Goal: Transaction & Acquisition: Purchase product/service

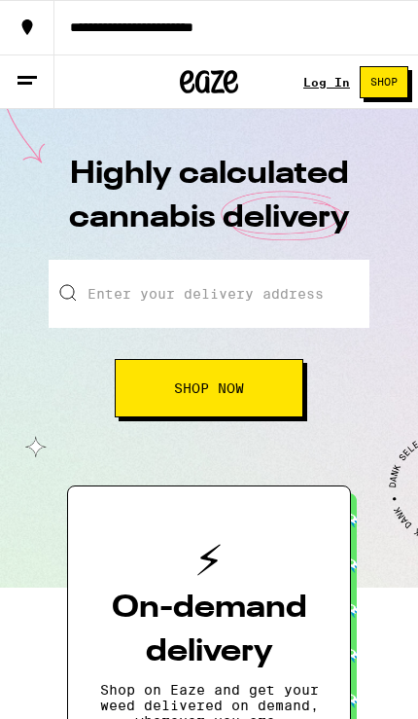
click at [319, 80] on link "Log In" at bounding box center [327, 82] width 47 height 13
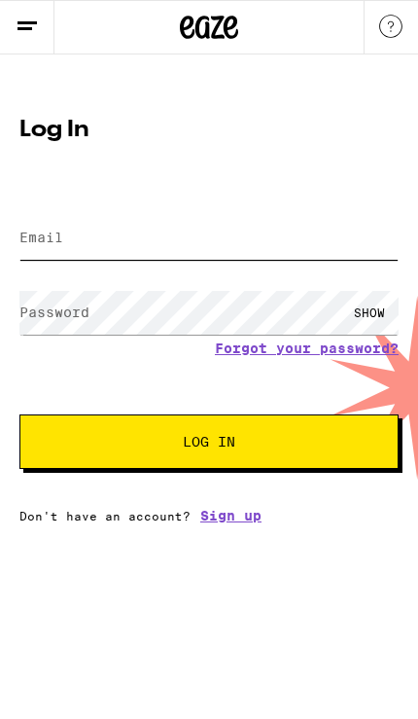
click at [326, 248] on input "Email" at bounding box center [209, 238] width 380 height 44
type input "[EMAIL_ADDRESS][DOMAIN_NAME]"
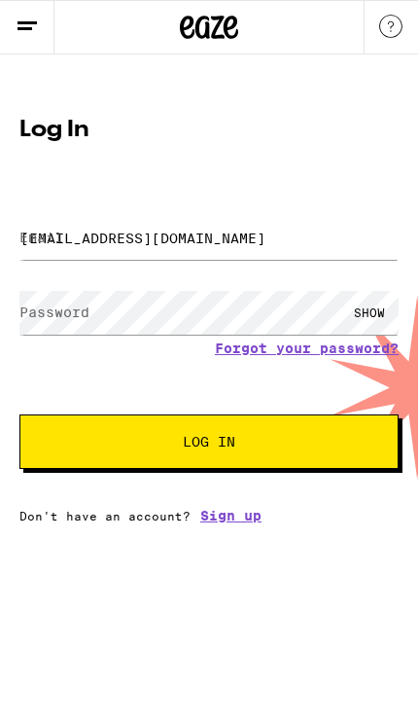
click at [209, 445] on button "Log In" at bounding box center [209, 442] width 380 height 54
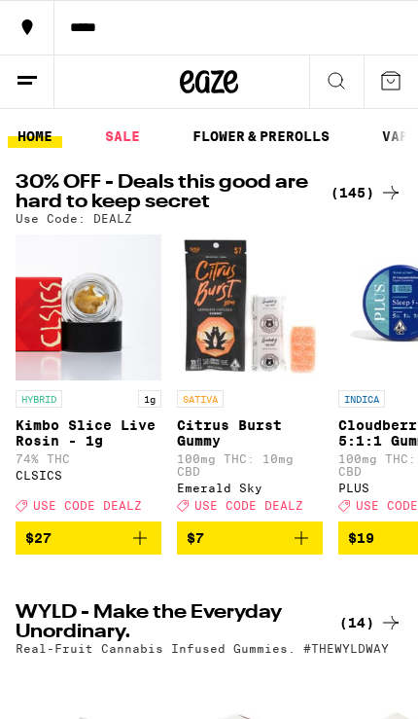
click at [27, 77] on line at bounding box center [27, 77] width 19 height 0
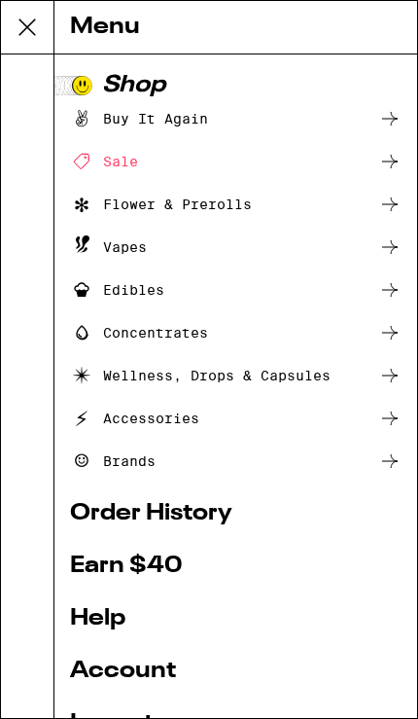
click at [157, 670] on link "Account" at bounding box center [236, 671] width 332 height 23
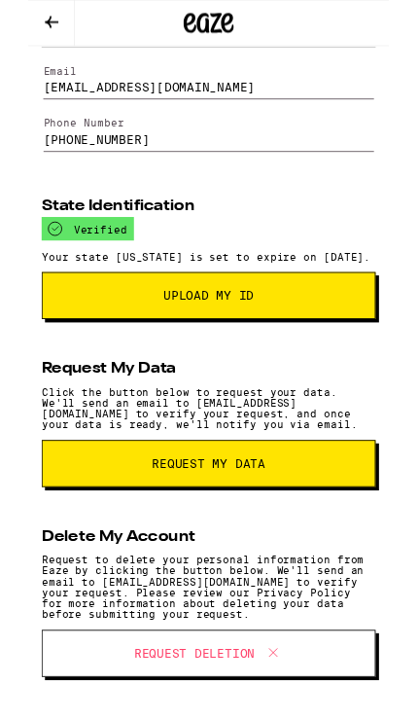
scroll to position [211, 0]
click at [346, 315] on button "Upload My ID" at bounding box center [209, 342] width 387 height 54
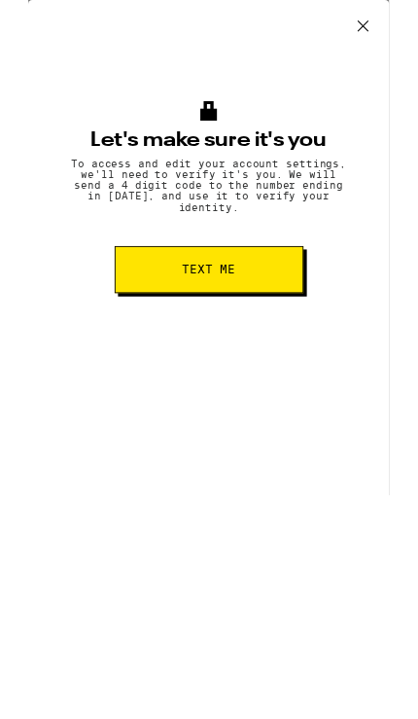
click at [296, 319] on button "Text me" at bounding box center [209, 312] width 219 height 54
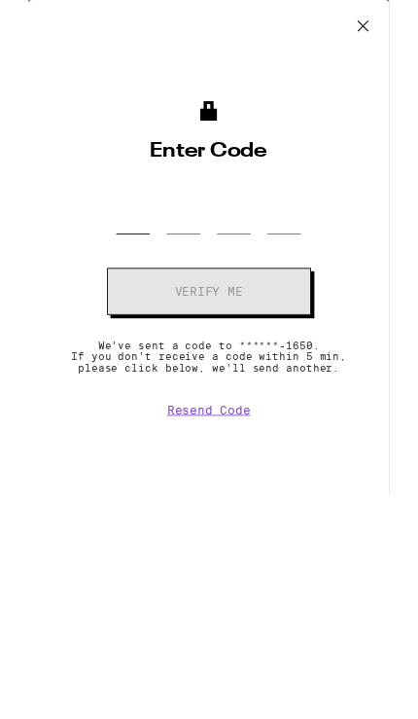
click at [115, 258] on input "OTP Code" at bounding box center [121, 243] width 39 height 55
type input "7"
type input "8"
type input "0"
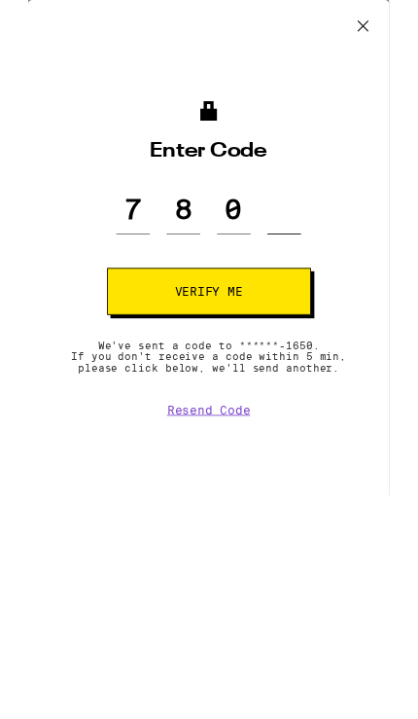
type input "6"
click at [209, 338] on button "Verify me" at bounding box center [209, 337] width 236 height 54
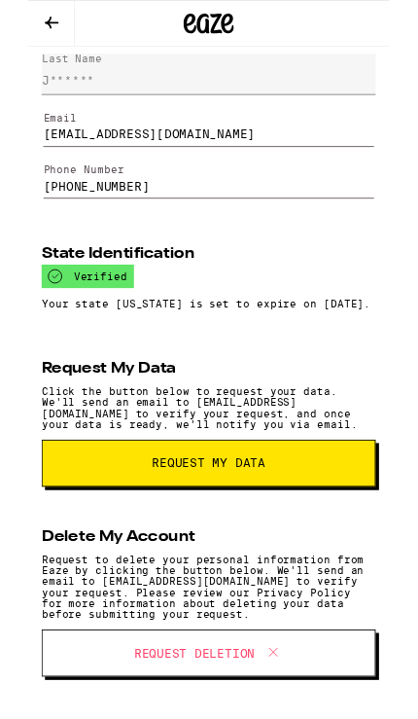
scroll to position [157, 0]
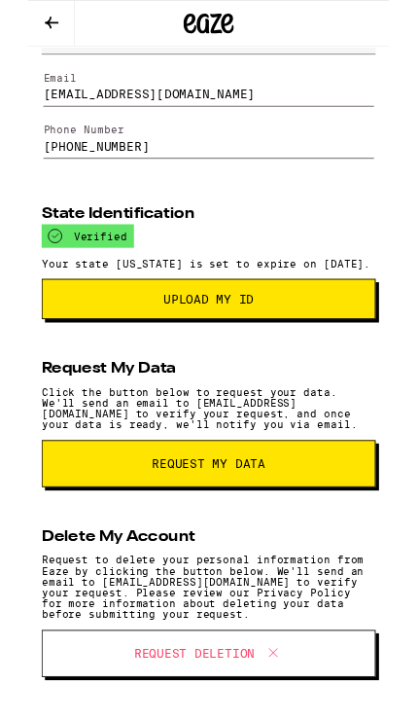
click at [342, 353] on span "Upload my ID" at bounding box center [209, 347] width 354 height 14
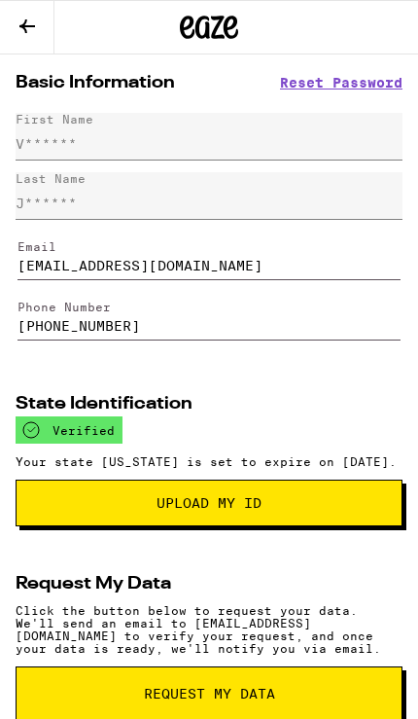
click at [366, 79] on span "Reset Password" at bounding box center [341, 83] width 123 height 14
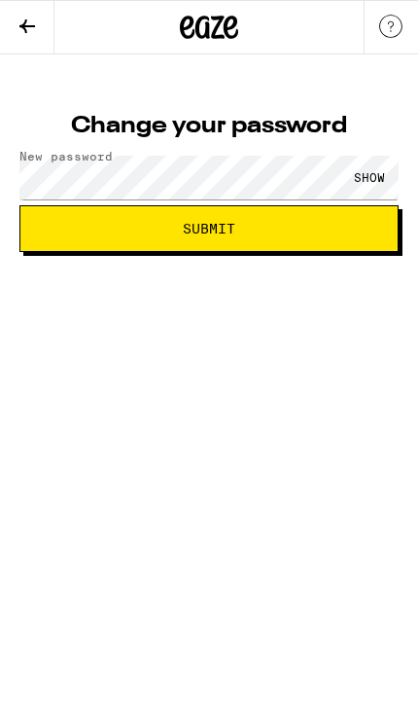
click at [358, 231] on span "Submit" at bounding box center [209, 229] width 346 height 14
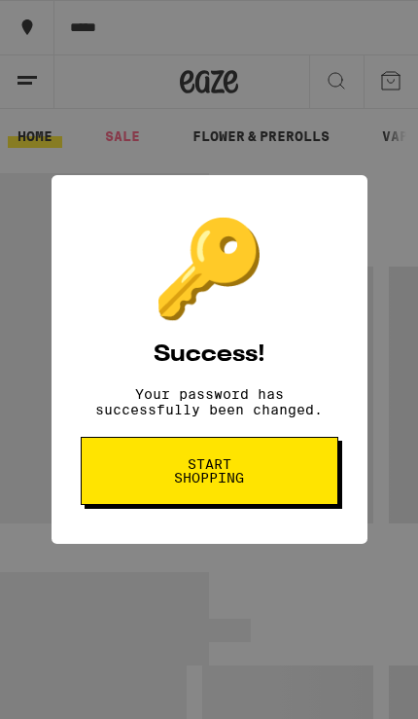
click at [244, 477] on span "Start shopping" at bounding box center [210, 470] width 100 height 27
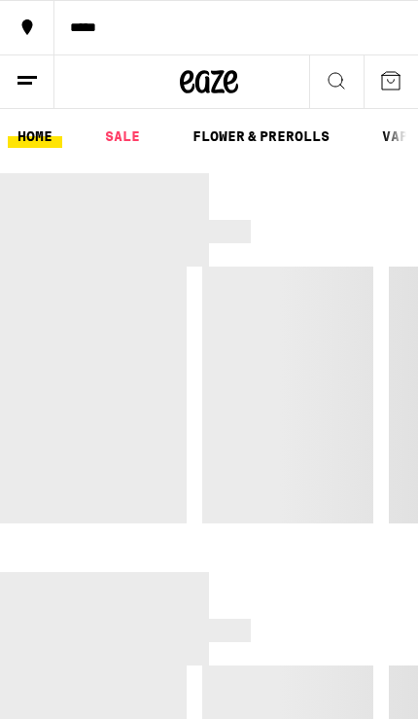
click at [130, 19] on button "*****" at bounding box center [209, 27] width 418 height 54
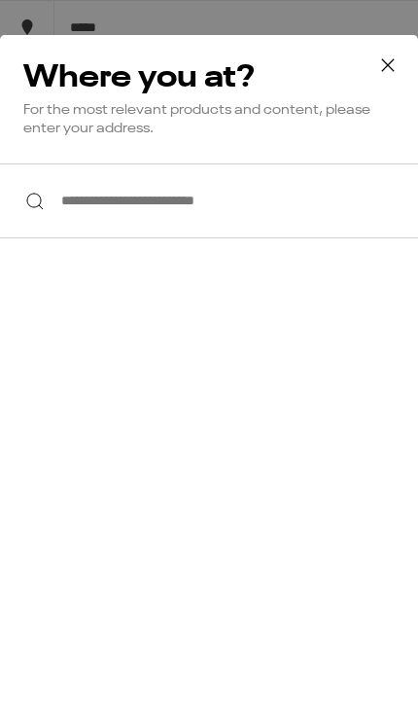
click at [272, 199] on input "**********" at bounding box center [209, 200] width 418 height 75
click at [371, 213] on input "**********" at bounding box center [209, 200] width 418 height 75
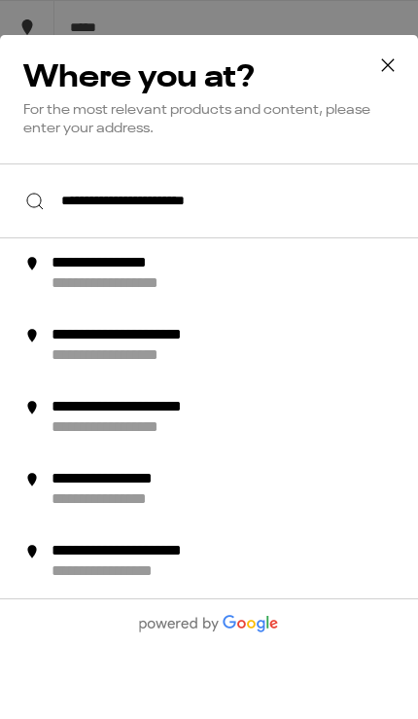
click at [234, 282] on div "**********" at bounding box center [240, 274] width 381 height 41
type input "**********"
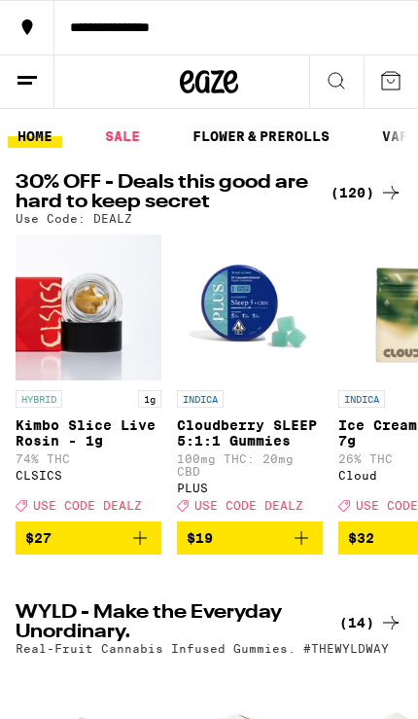
click at [361, 183] on div "(120)" at bounding box center [367, 192] width 72 height 23
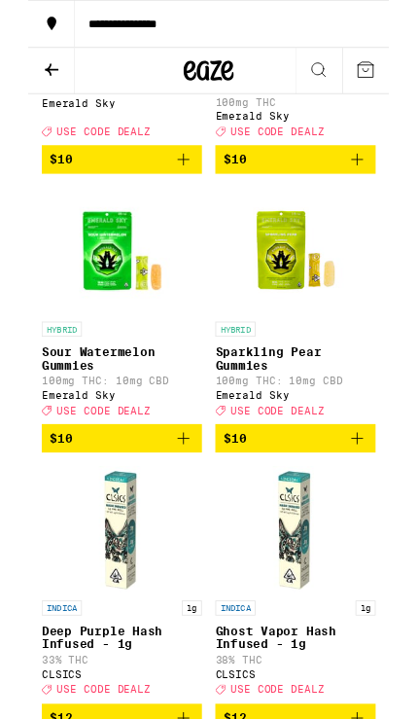
scroll to position [1294, 0]
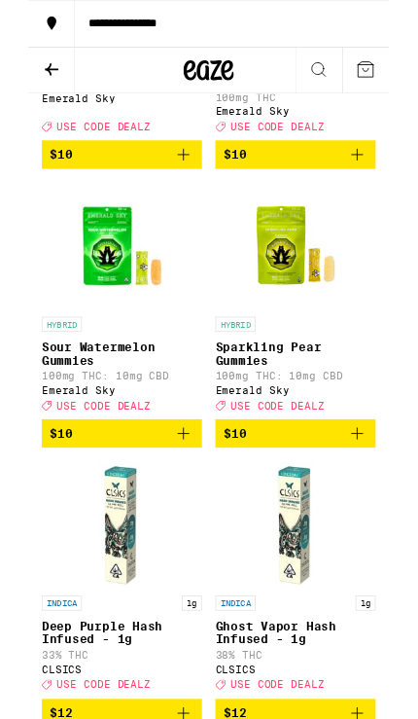
click at [383, 515] on icon "Add to bag" at bounding box center [381, 502] width 23 height 23
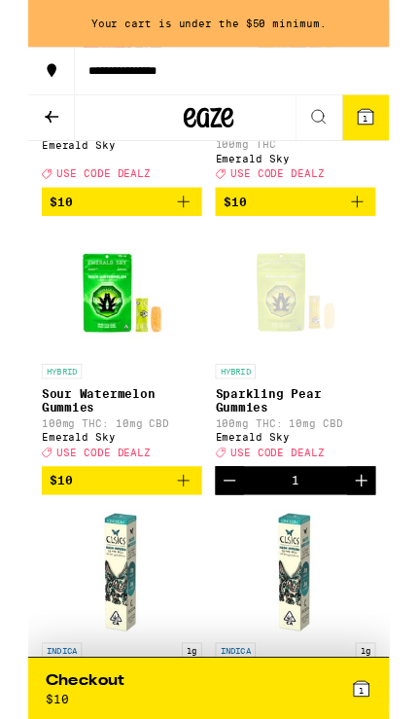
click at [383, 568] on icon "Increment" at bounding box center [386, 556] width 23 height 23
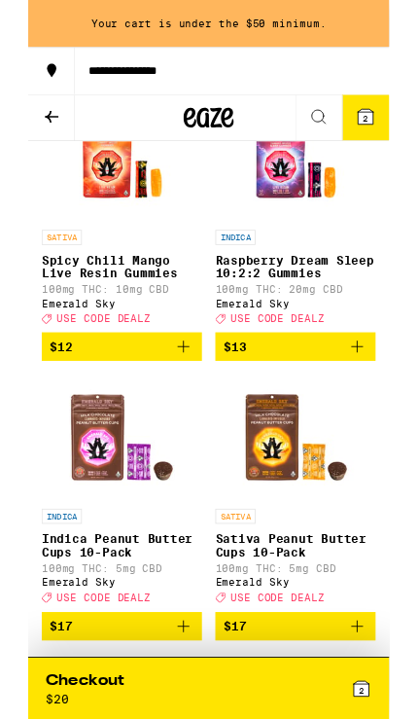
scroll to position [2748, 0]
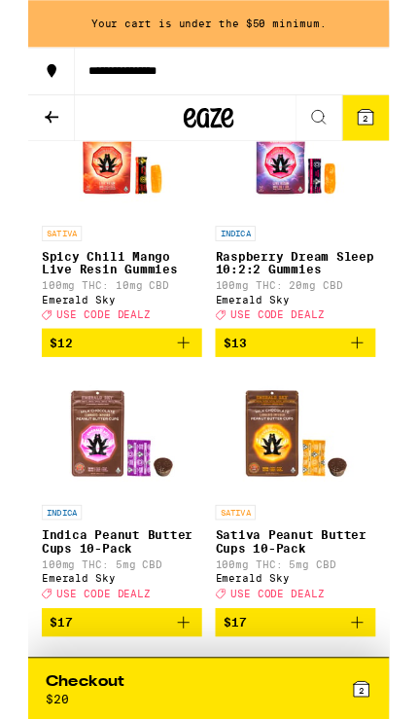
click at [384, 409] on icon "Add to bag" at bounding box center [381, 396] width 23 height 23
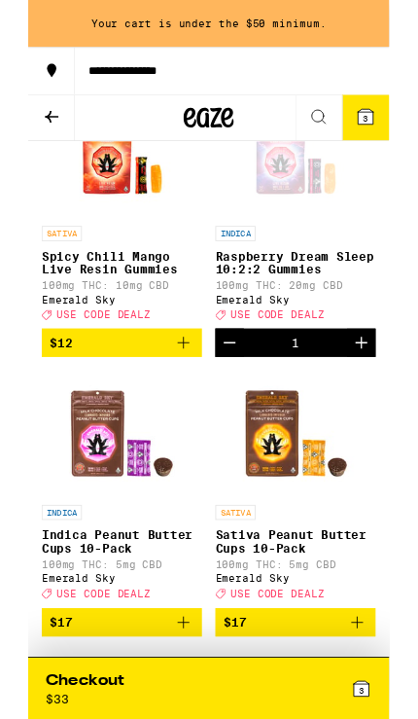
click at [379, 409] on icon "Increment" at bounding box center [386, 396] width 23 height 23
click at [383, 409] on icon "Increment" at bounding box center [386, 396] width 23 height 23
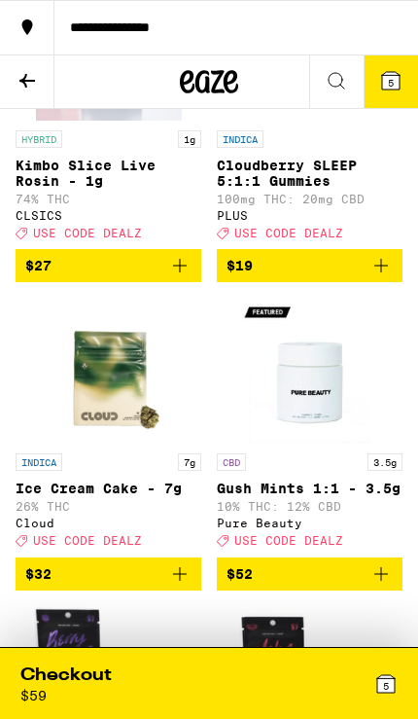
scroll to position [0, 0]
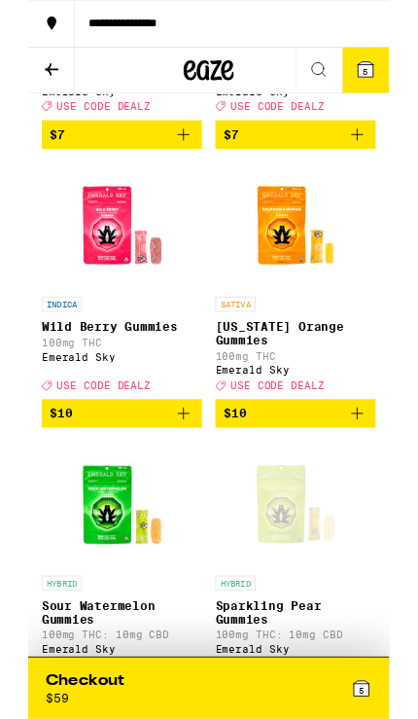
click at [385, 490] on icon "Add to bag" at bounding box center [381, 478] width 23 height 23
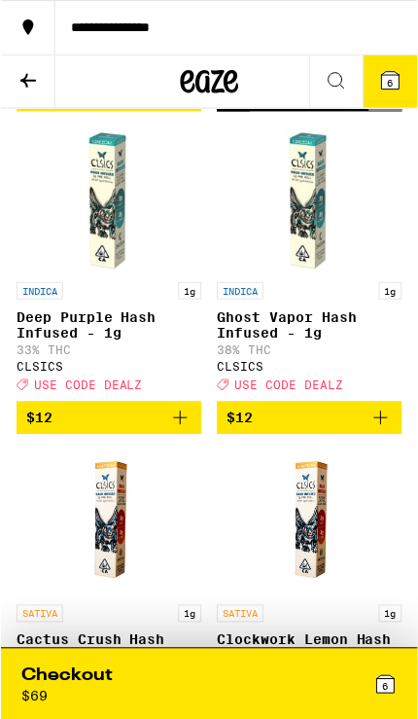
scroll to position [1703, 0]
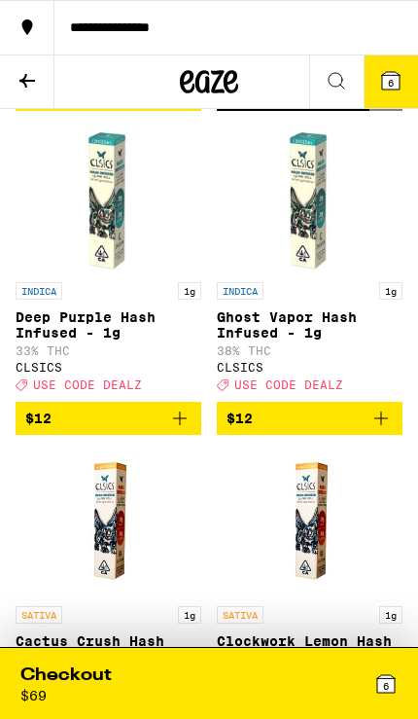
click at [373, 686] on div "6" at bounding box center [303, 684] width 189 height 40
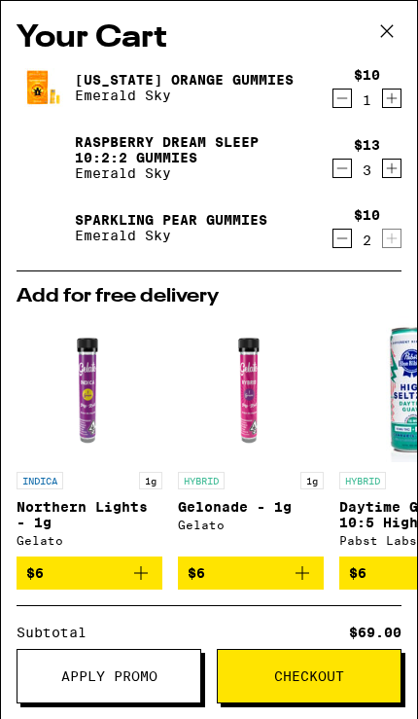
scroll to position [-1, 0]
click at [390, 30] on icon at bounding box center [387, 31] width 29 height 29
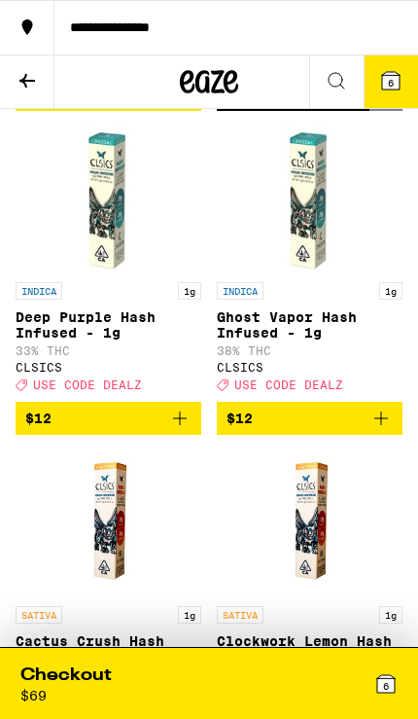
click at [388, 83] on span "6" at bounding box center [391, 83] width 6 height 12
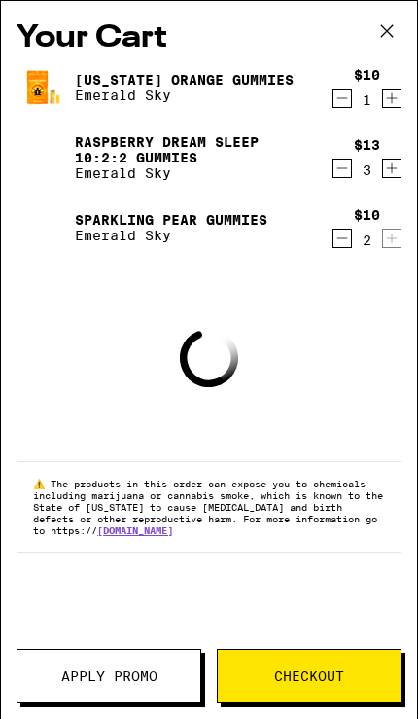
click at [156, 663] on button "Apply Promo" at bounding box center [109, 676] width 185 height 54
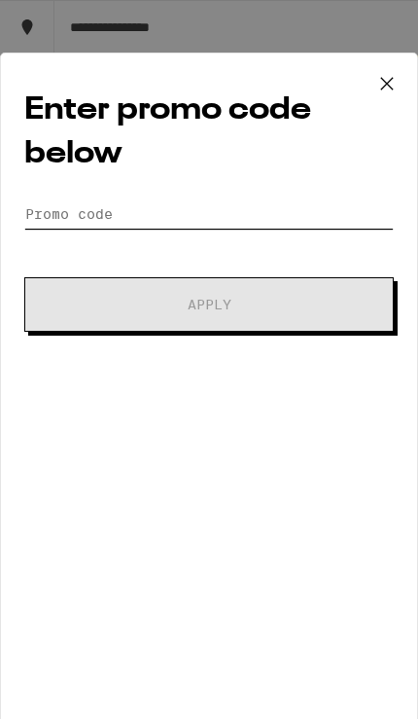
click at [267, 219] on input "Promo Code" at bounding box center [209, 214] width 370 height 29
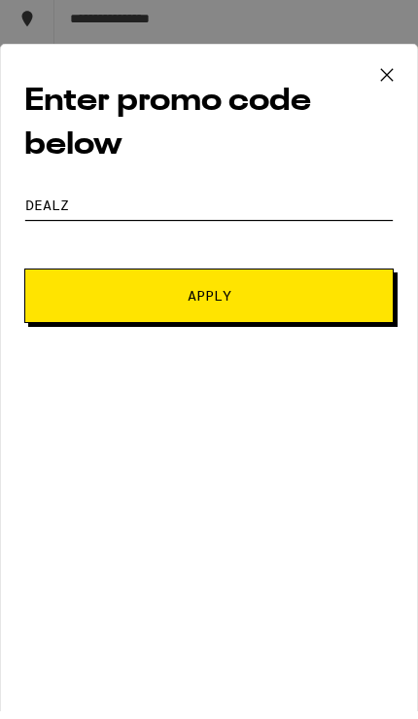
type input "Dealz"
click at [332, 303] on button "Apply" at bounding box center [209, 304] width 370 height 54
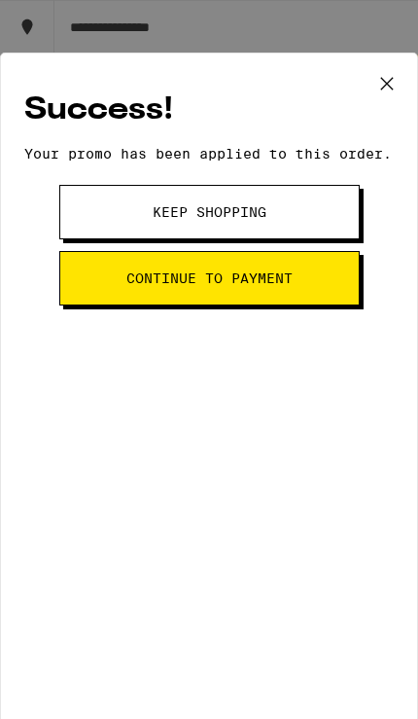
click at [337, 212] on button "Keep Shopping" at bounding box center [209, 212] width 301 height 54
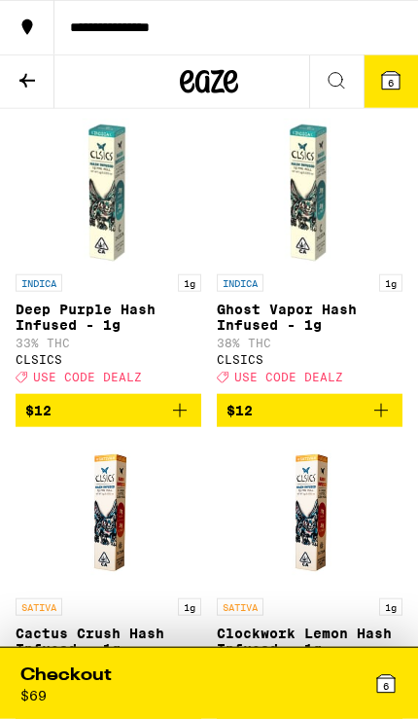
click at [390, 684] on icon at bounding box center [387, 684] width 18 height 18
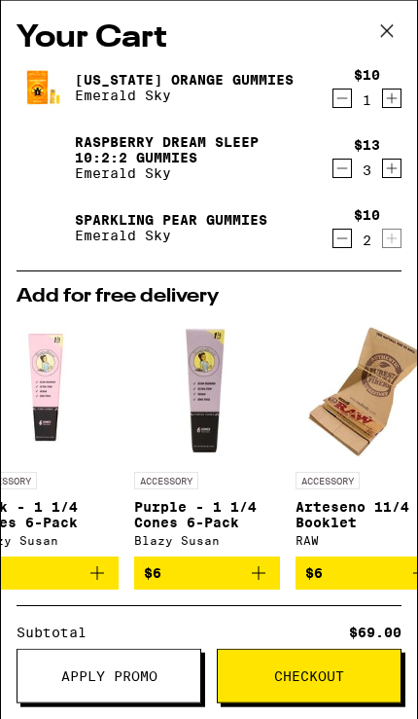
scroll to position [0, 688]
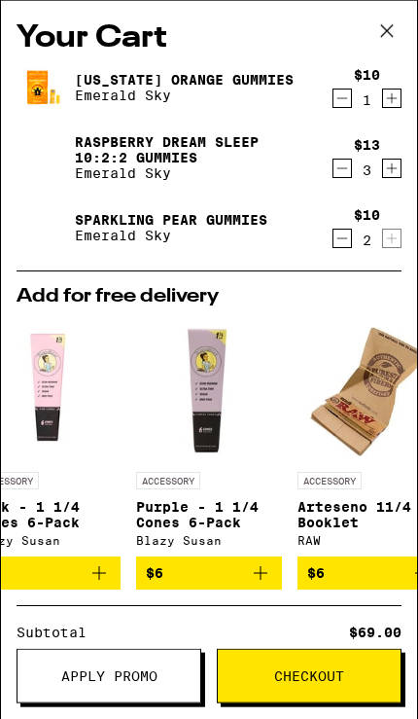
click at [397, 513] on p "Arteseno 11/4 Booklet" at bounding box center [371, 514] width 146 height 31
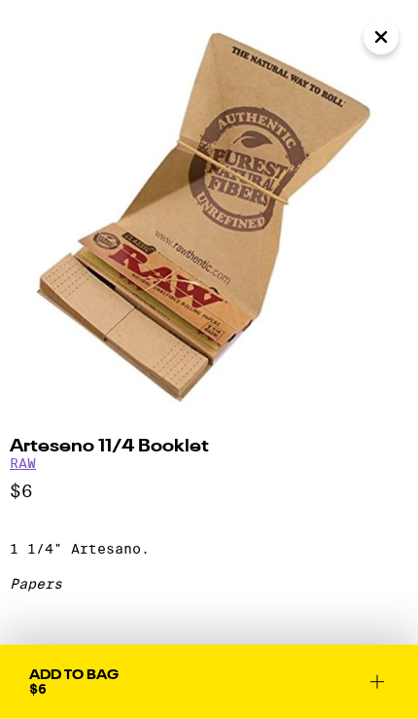
click at [381, 34] on icon "Close" at bounding box center [381, 36] width 23 height 29
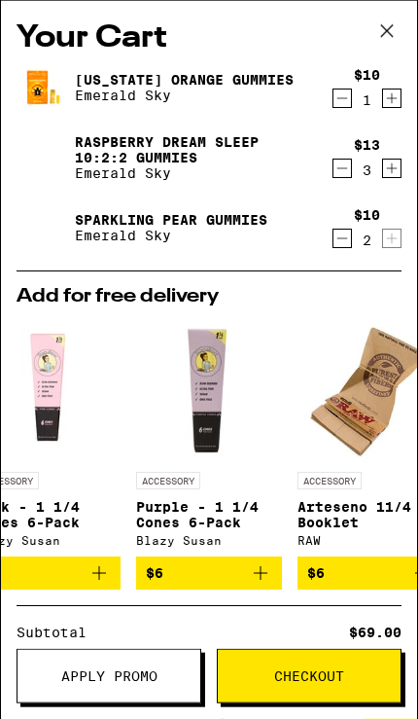
click at [209, 395] on img "Open page for Purple - 1 1/4 Cones 6-Pack from Blazy Susan" at bounding box center [209, 389] width 146 height 146
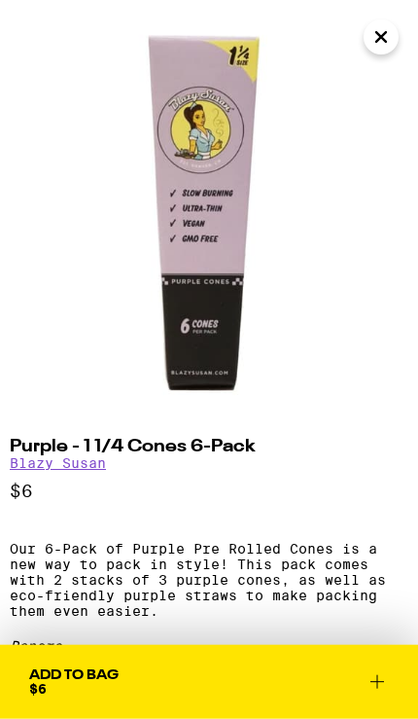
click at [387, 44] on icon "Close" at bounding box center [381, 36] width 23 height 29
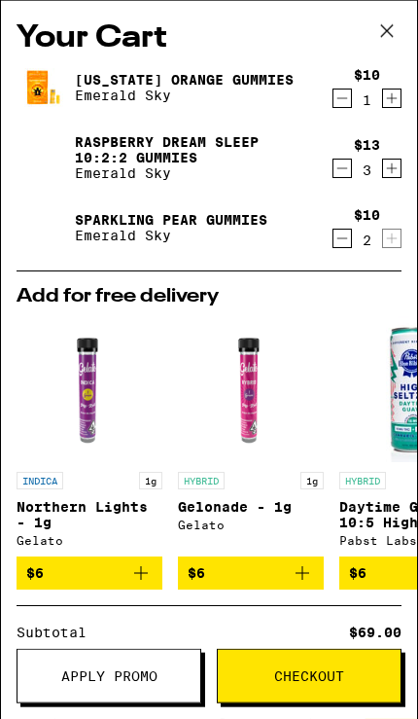
click at [387, 29] on icon at bounding box center [387, 31] width 29 height 29
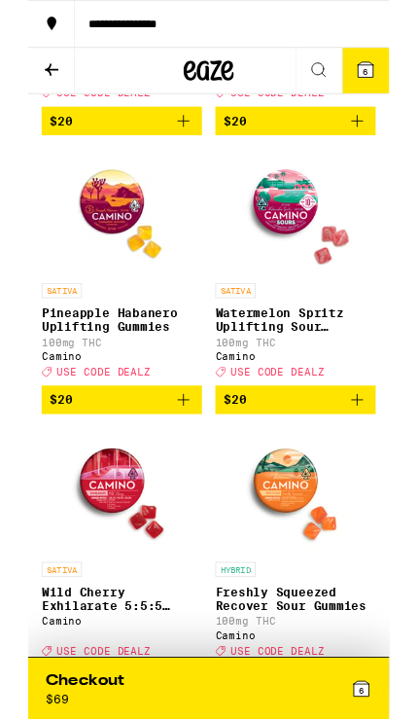
scroll to position [5846, 0]
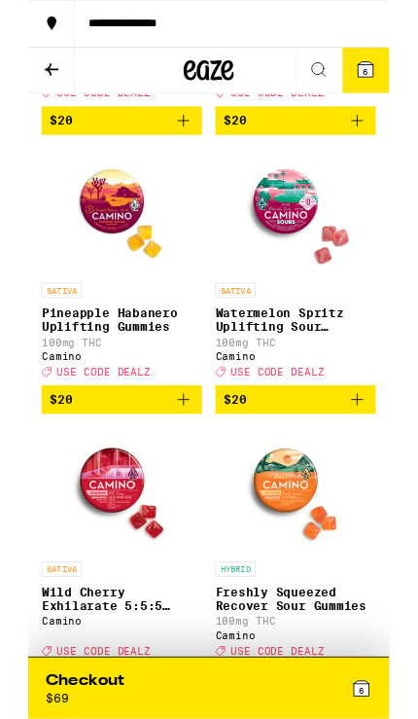
click at [29, 75] on icon at bounding box center [27, 80] width 23 height 23
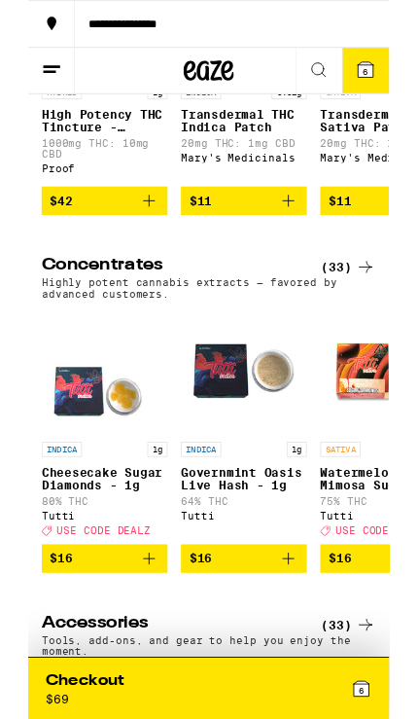
click at [258, 88] on img "Open page for Transdermal THC Indica Patch from Mary's Medicinals" at bounding box center [250, 15] width 146 height 146
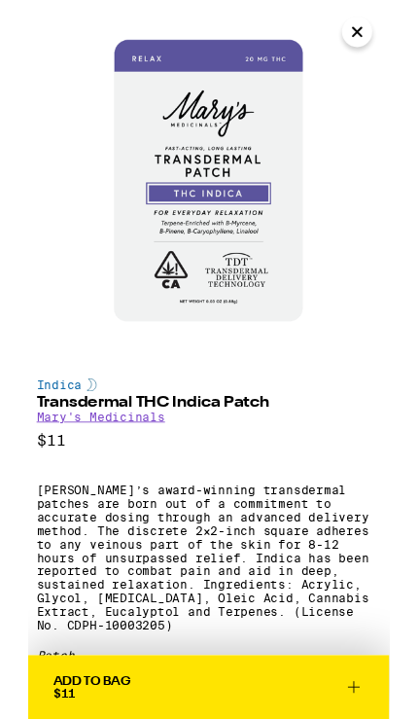
click at [386, 46] on icon "Close" at bounding box center [381, 36] width 23 height 29
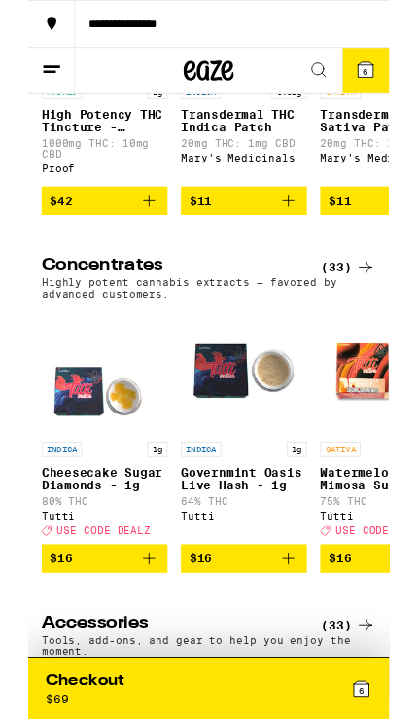
click at [302, 239] on icon "Add to bag" at bounding box center [302, 233] width 14 height 14
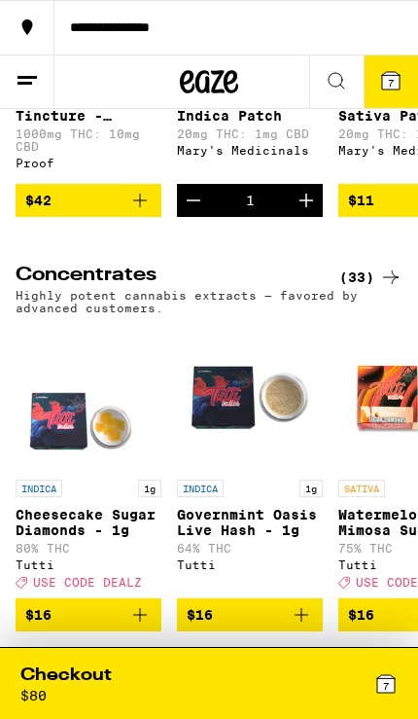
click at [379, 692] on icon at bounding box center [386, 683] width 23 height 23
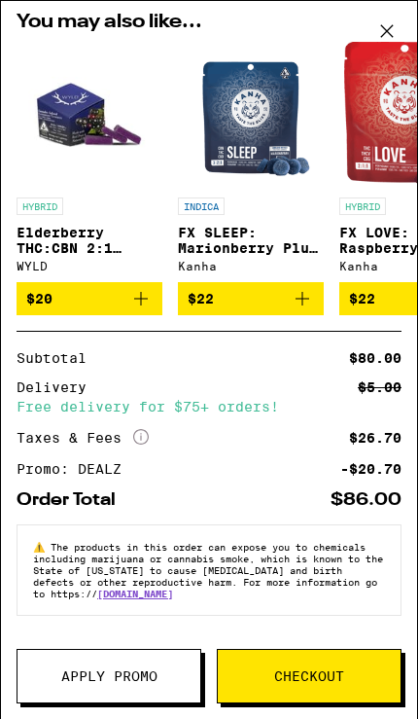
click at [342, 677] on span "Checkout" at bounding box center [309, 677] width 70 height 14
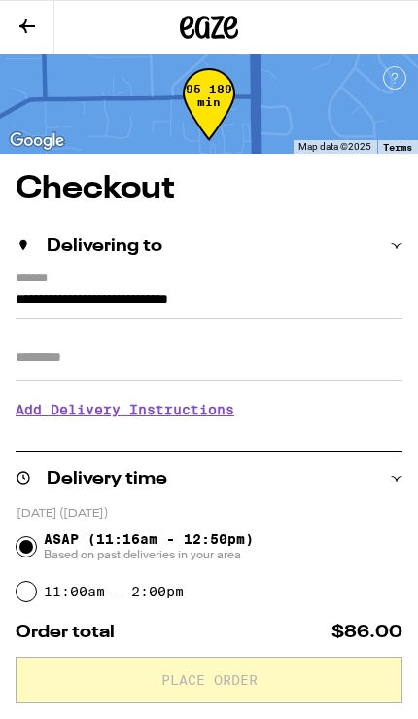
click at [333, 357] on input "Apt/Suite" at bounding box center [209, 358] width 387 height 47
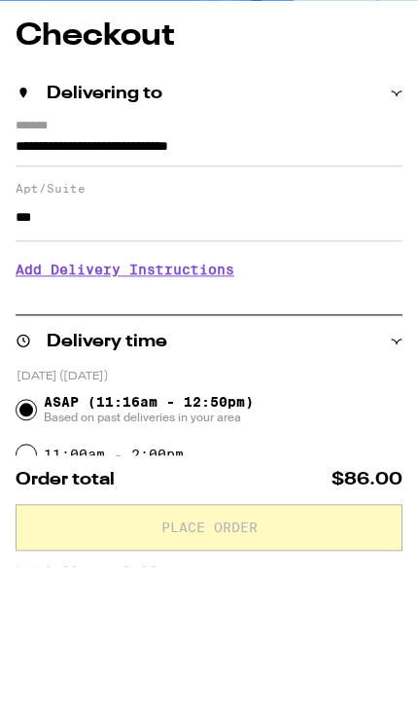
type input "***"
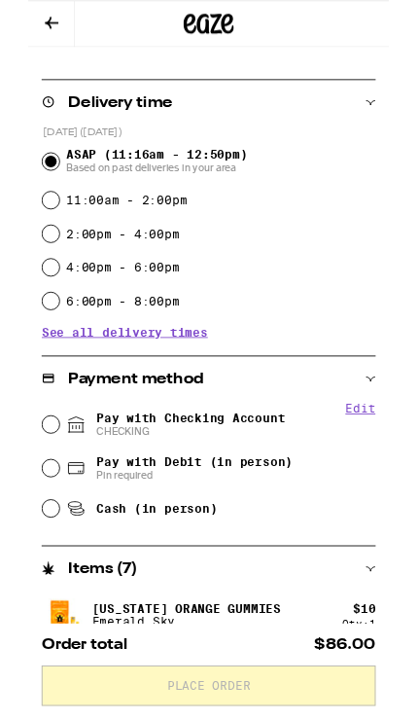
click at [280, 535] on span "Pay with Debit (in person)" at bounding box center [193, 535] width 228 height 16
click at [36, 535] on input "Pay with Debit (in person) Pin required" at bounding box center [26, 541] width 19 height 19
radio input "true"
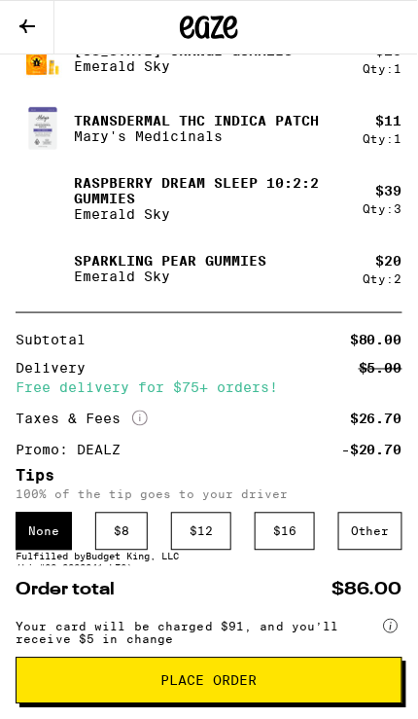
scroll to position [1029, 0]
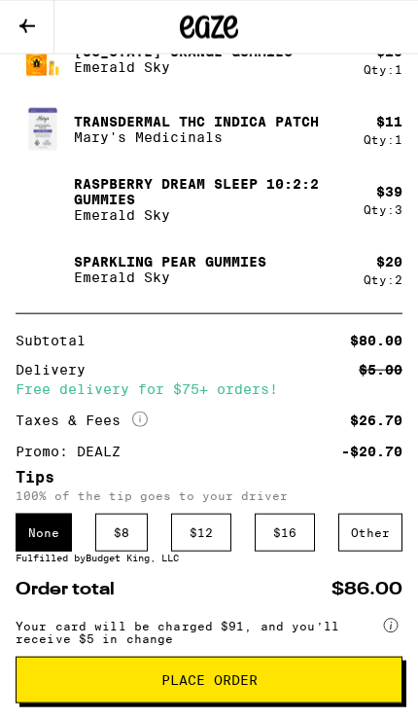
click at [365, 686] on span "Place Order" at bounding box center [209, 680] width 354 height 14
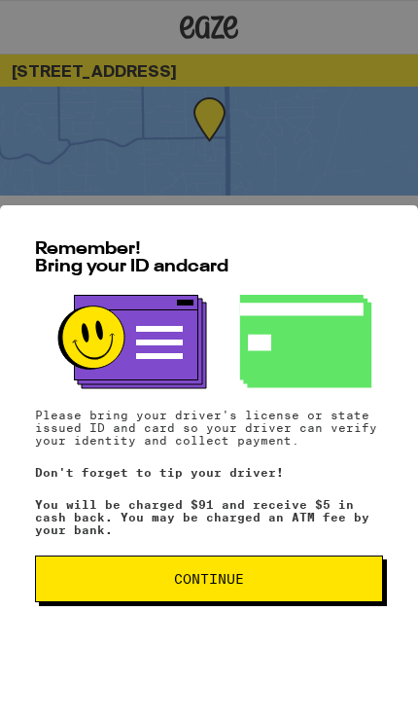
click at [348, 579] on span "Continue" at bounding box center [209, 579] width 315 height 14
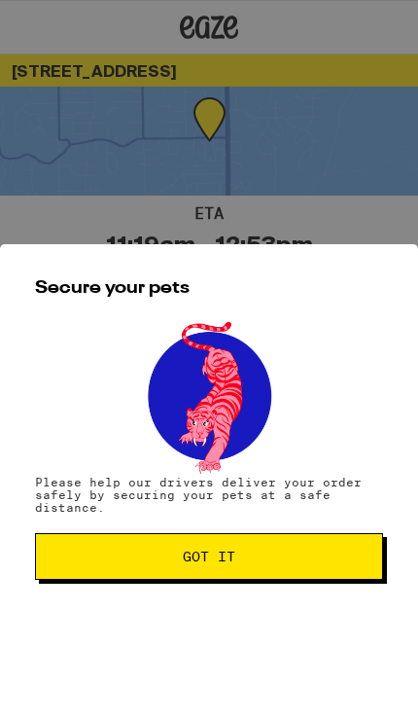
click at [287, 573] on button "Got it" at bounding box center [209, 556] width 348 height 47
